Goal: Check status: Check status

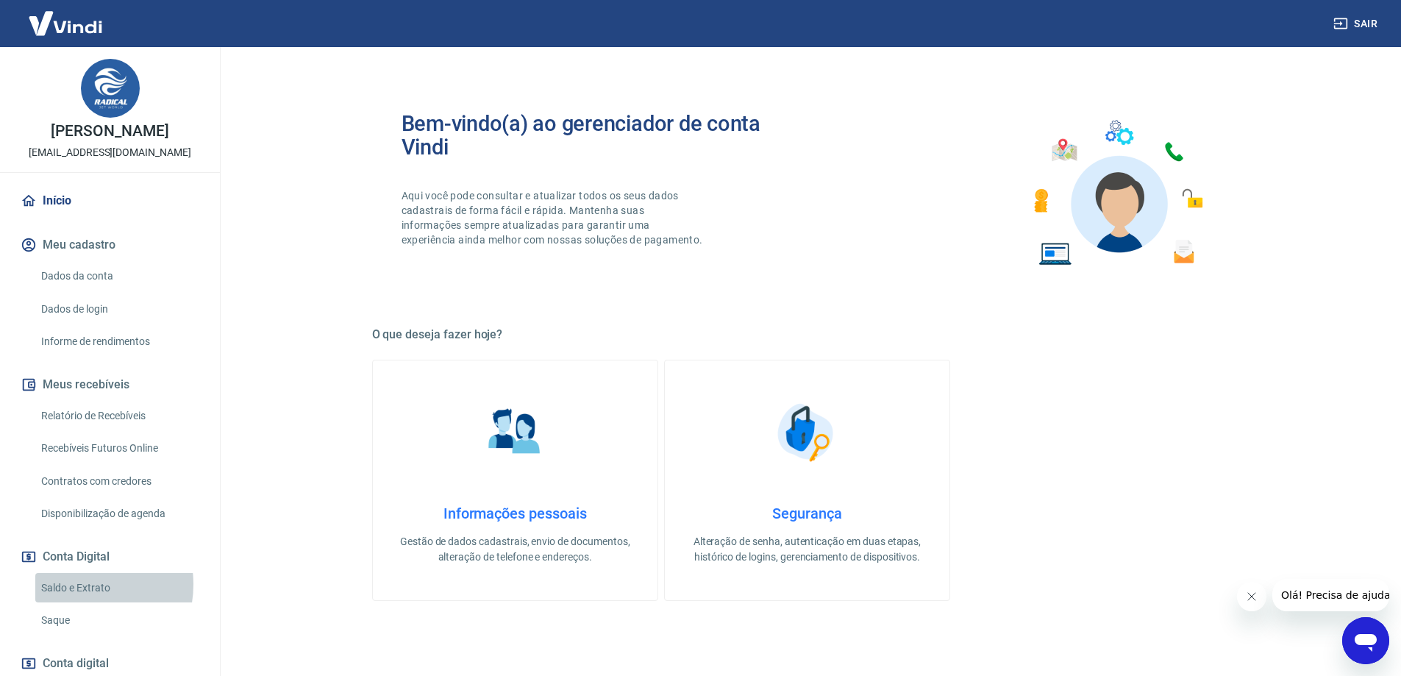
click at [81, 584] on link "Saldo e Extrato" at bounding box center [118, 588] width 167 height 30
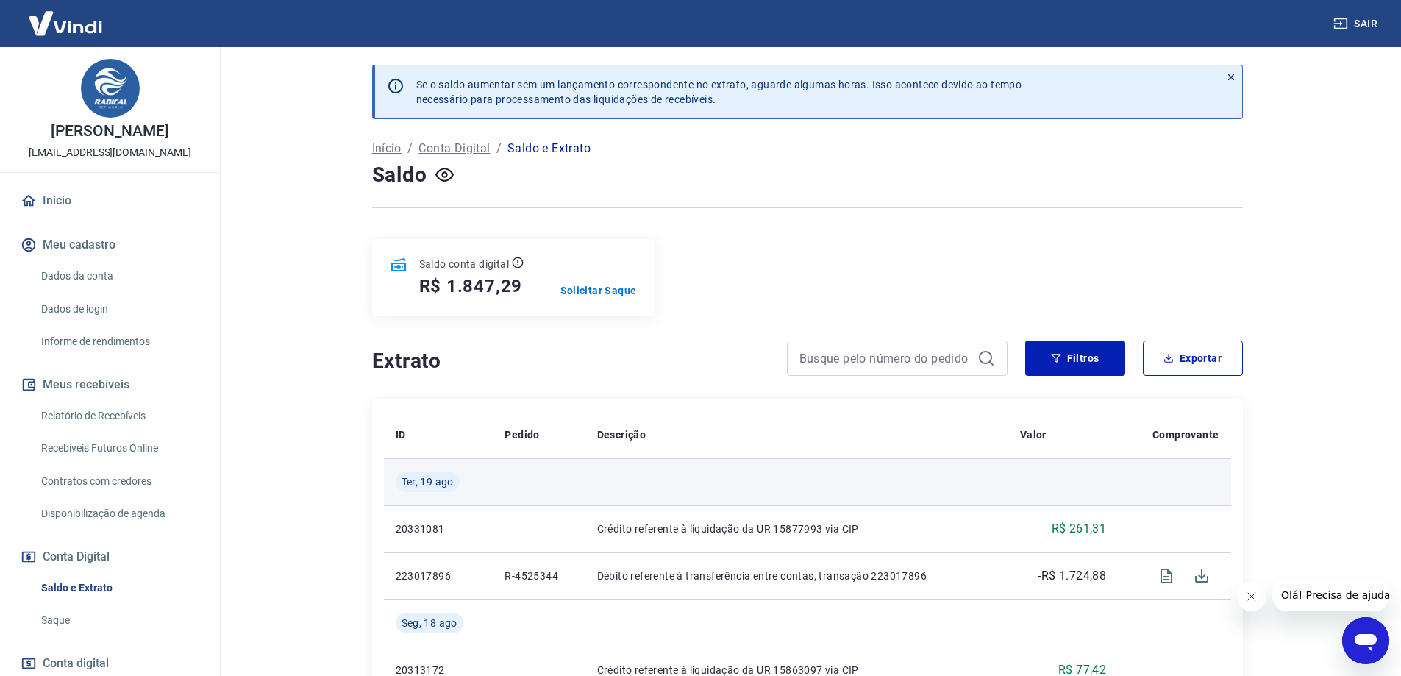
scroll to position [147, 0]
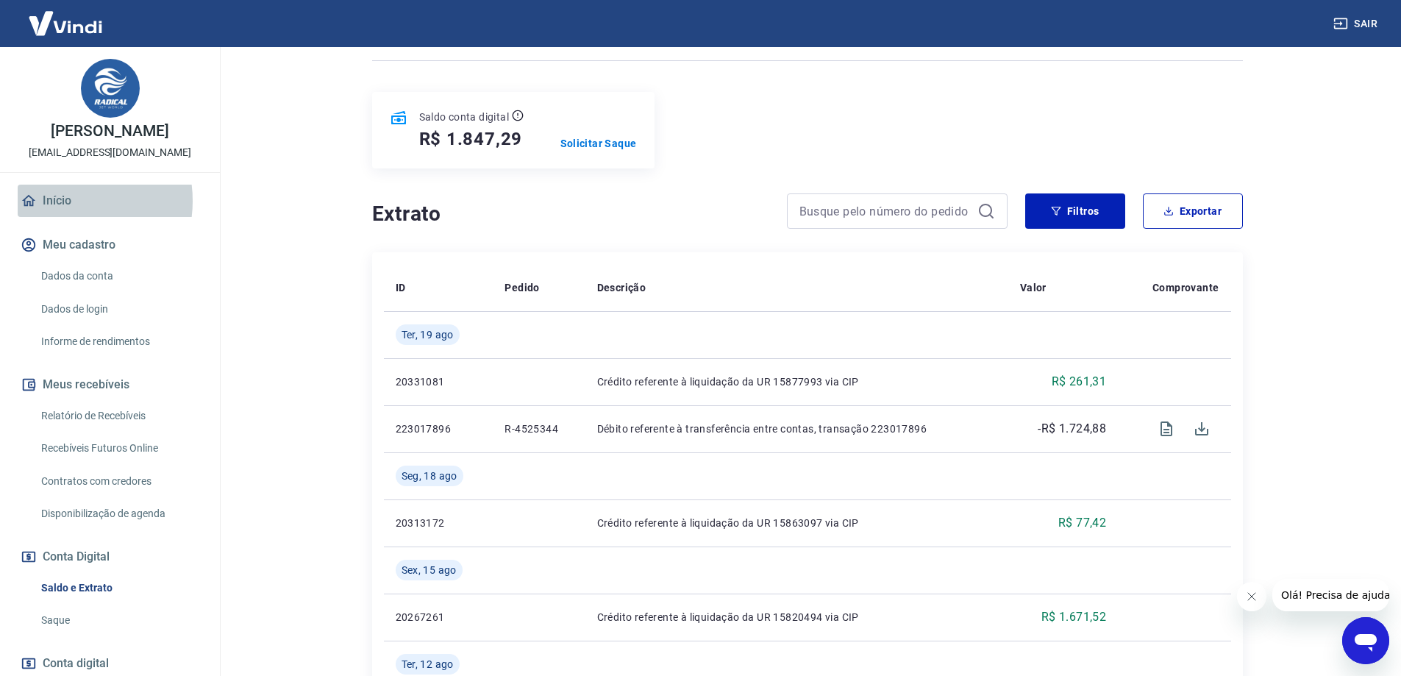
click at [60, 201] on link "Início" at bounding box center [110, 201] width 185 height 32
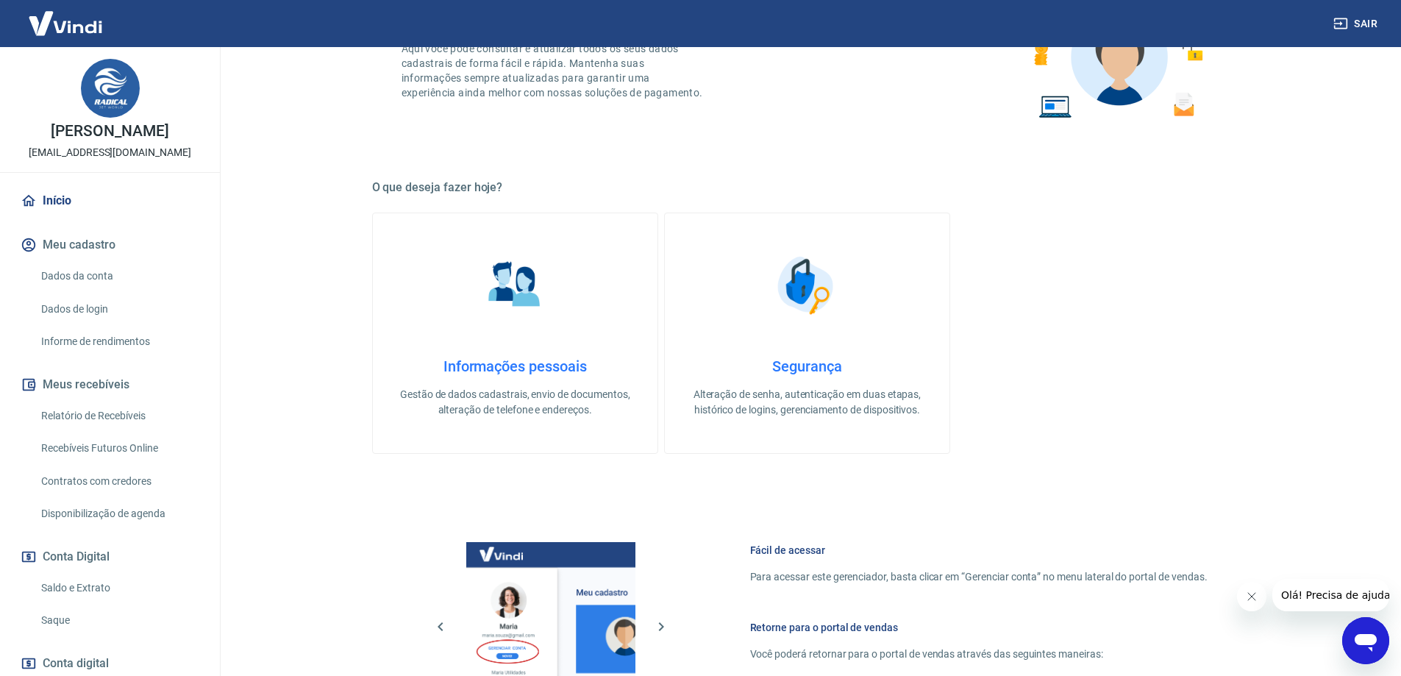
scroll to position [471, 0]
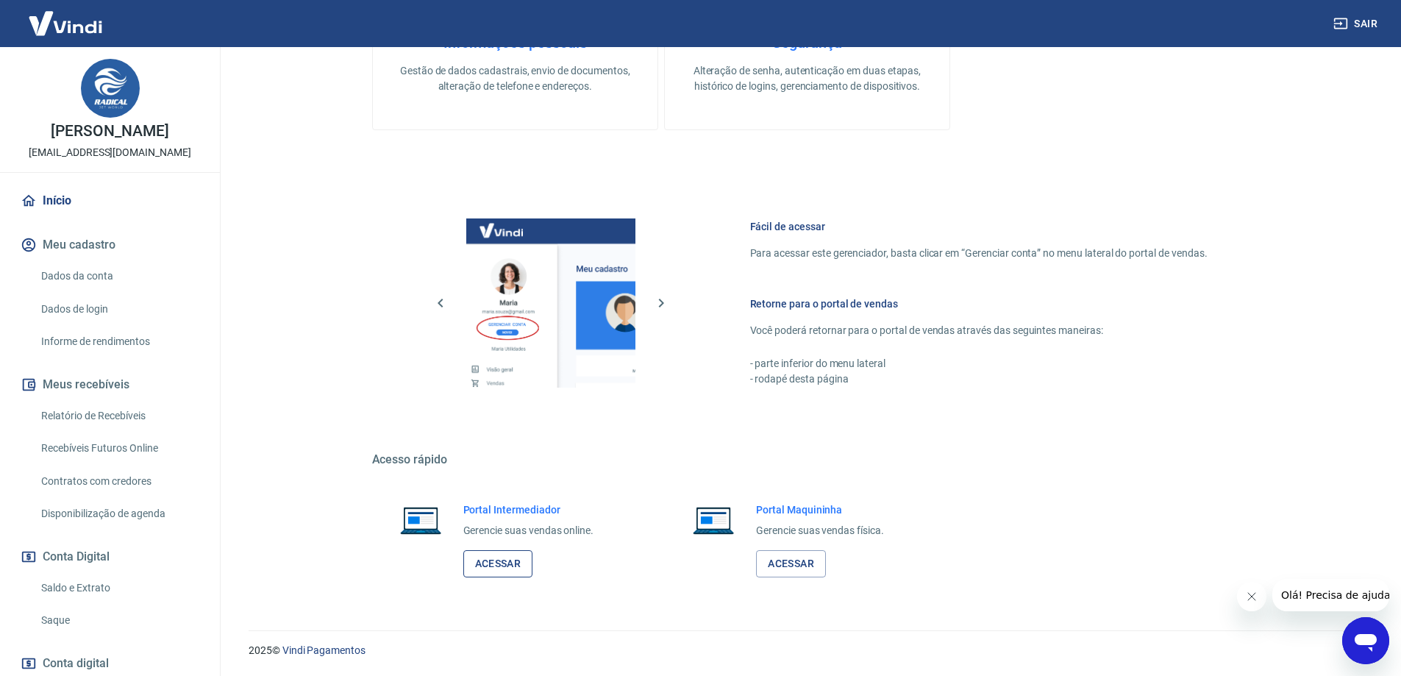
click at [480, 560] on link "Acessar" at bounding box center [498, 563] width 70 height 27
